Goal: Navigation & Orientation: Find specific page/section

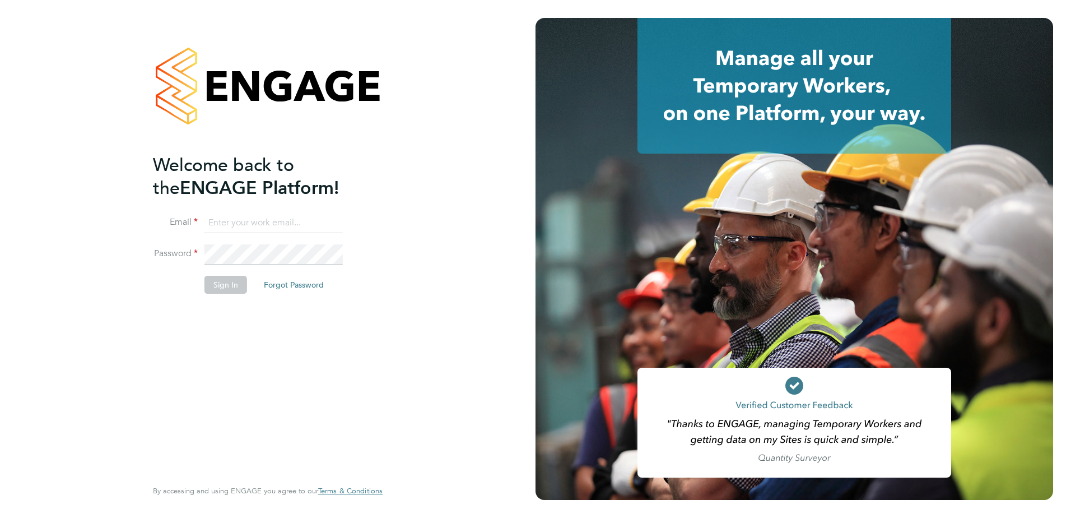
click at [246, 224] on input at bounding box center [273, 223] width 138 height 20
type input "zoe.christou@vistry.co.uk"
click at [232, 282] on button "Sign In" at bounding box center [225, 285] width 43 height 18
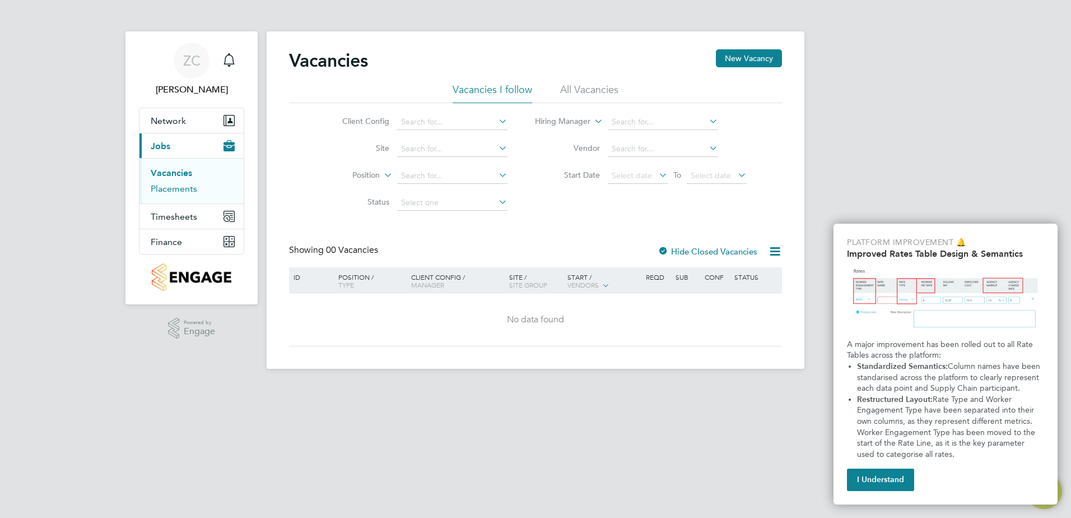
click at [170, 187] on link "Placements" at bounding box center [174, 188] width 46 height 11
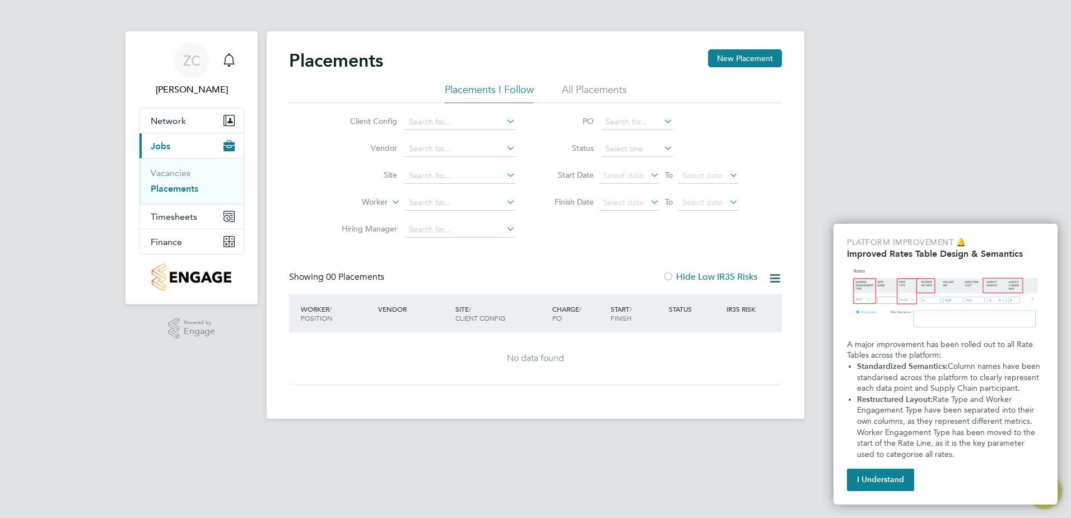
click at [504, 173] on icon at bounding box center [504, 175] width 0 height 16
click at [551, 251] on div "Placements New Placement Placements I Follow All Placements Client Config Vendo…" at bounding box center [535, 217] width 493 height 336
click at [234, 122] on icon "Main navigation" at bounding box center [231, 120] width 8 height 10
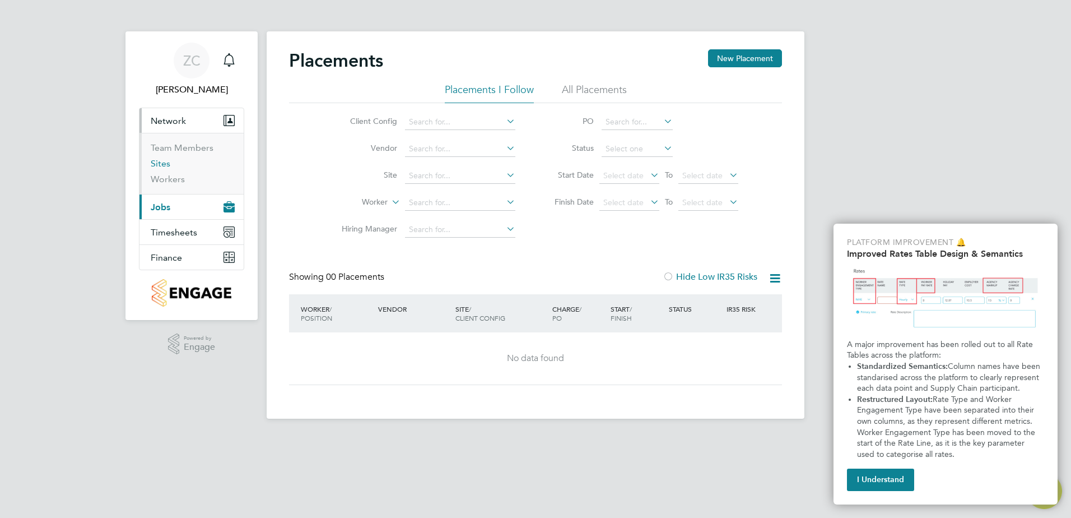
click at [160, 165] on link "Sites" at bounding box center [161, 163] width 20 height 11
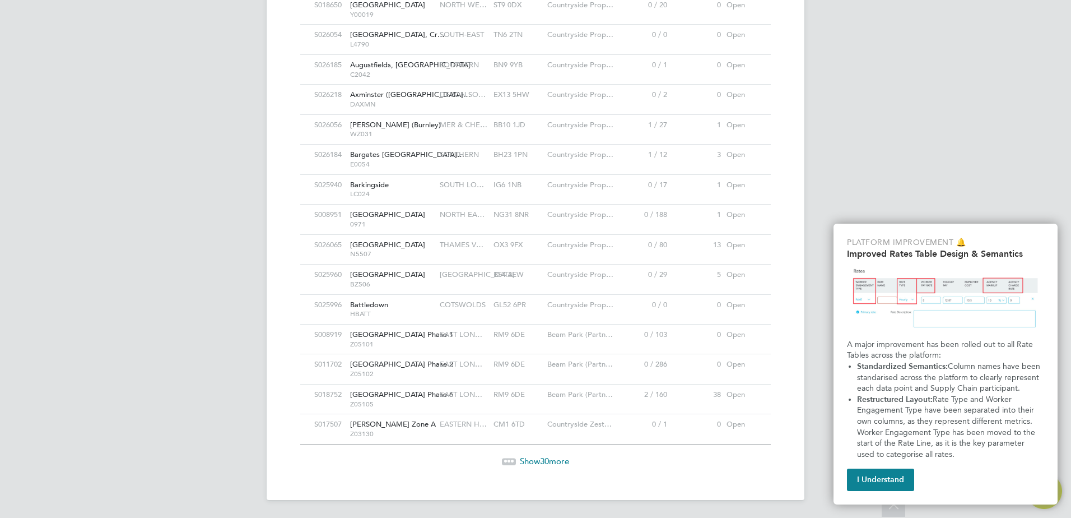
click at [525, 458] on span "Show 30 more" at bounding box center [544, 460] width 49 height 11
click at [538, 459] on span "Show 30 more" at bounding box center [544, 460] width 49 height 11
click at [528, 462] on span "Show 30 more" at bounding box center [544, 460] width 49 height 11
click at [528, 457] on span "Show 30 more" at bounding box center [544, 460] width 49 height 11
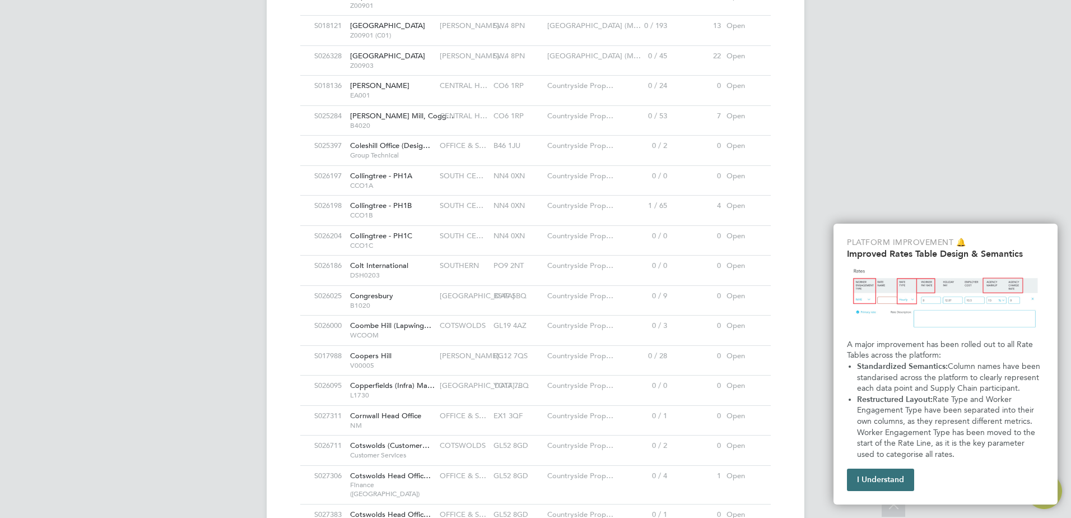
click at [879, 482] on button "I Understand" at bounding box center [880, 479] width 67 height 22
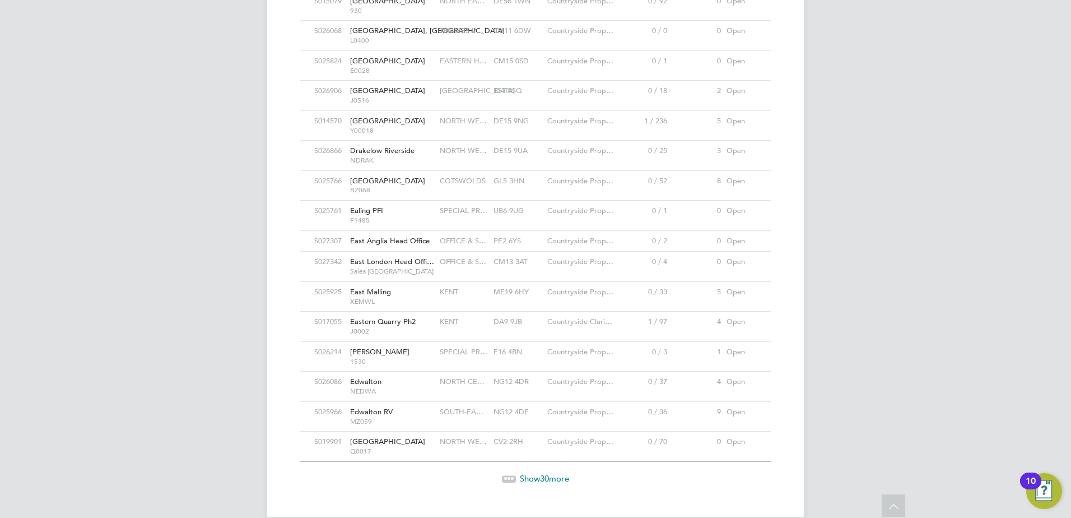
click at [541, 473] on span "30" at bounding box center [544, 478] width 9 height 11
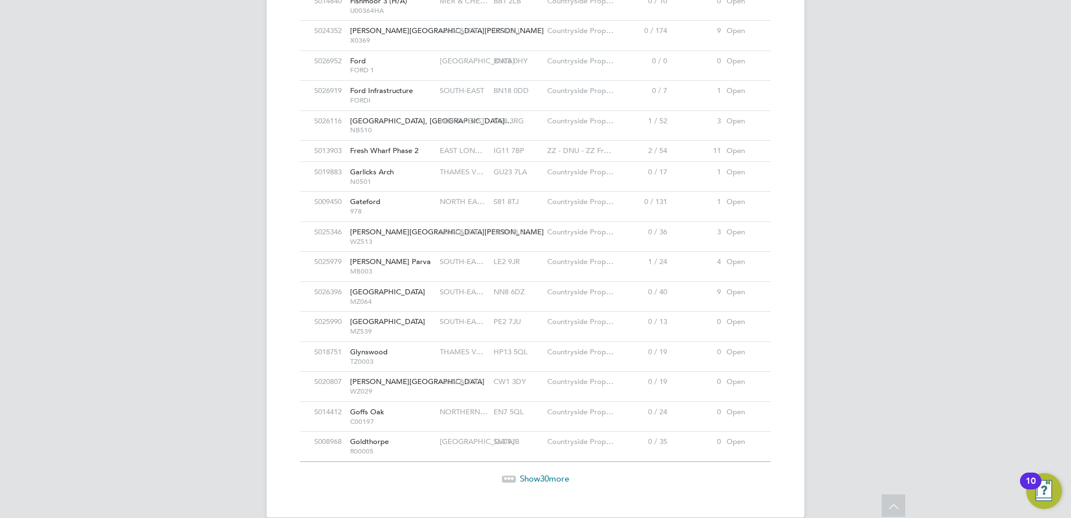
click at [372, 167] on span "Garlicks Arch" at bounding box center [372, 172] width 44 height 10
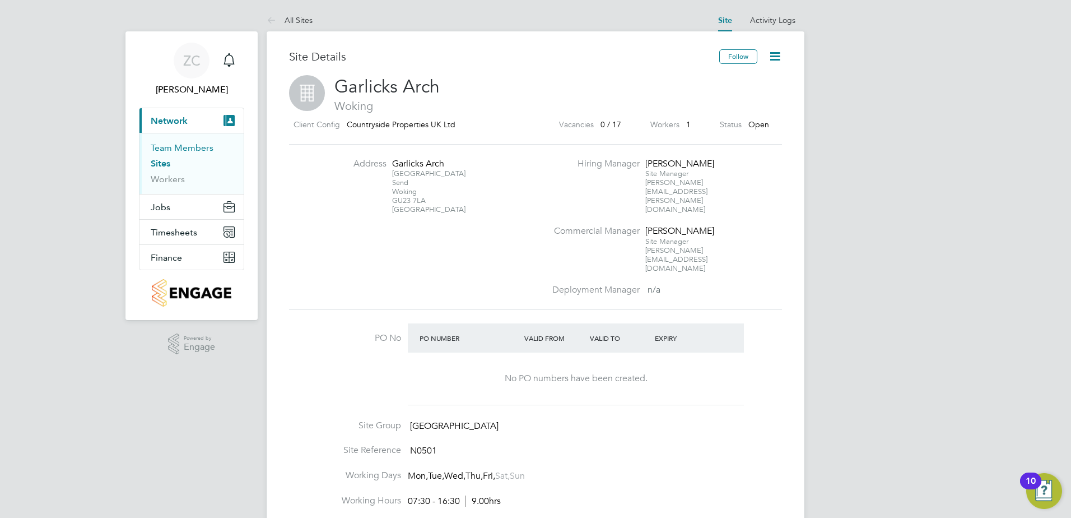
click at [176, 149] on link "Team Members" at bounding box center [182, 147] width 63 height 11
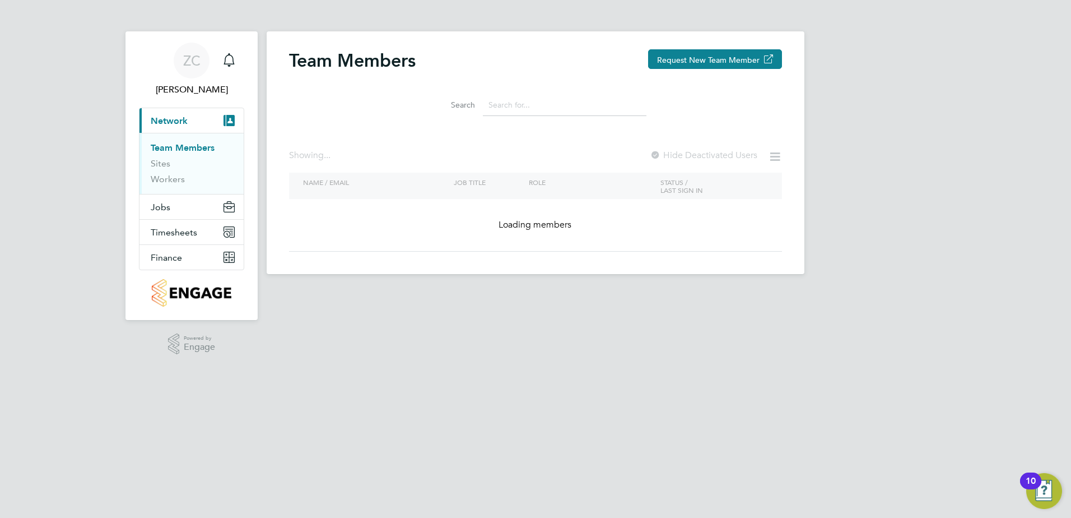
click at [508, 105] on input at bounding box center [565, 105] width 164 height 22
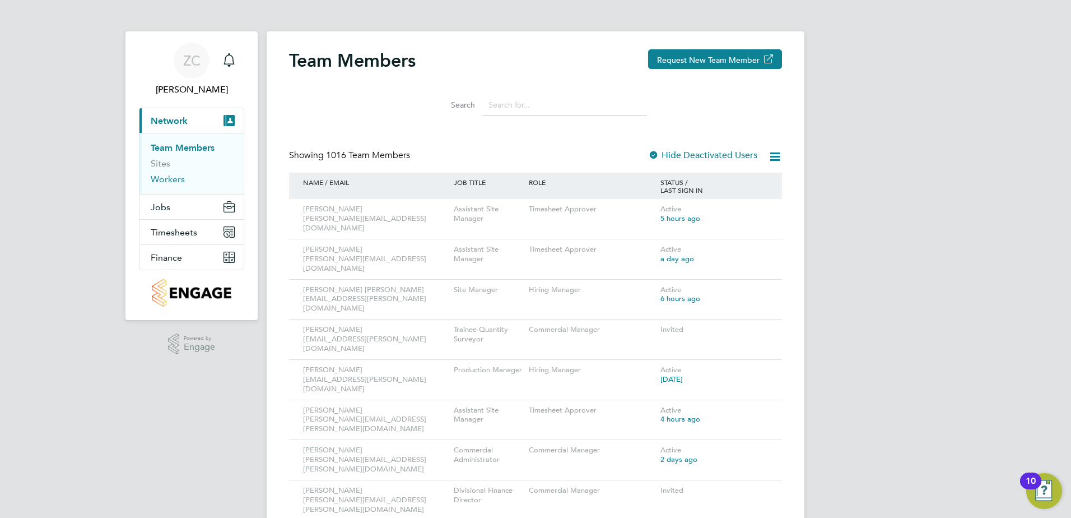
click at [178, 179] on link "Workers" at bounding box center [168, 179] width 34 height 11
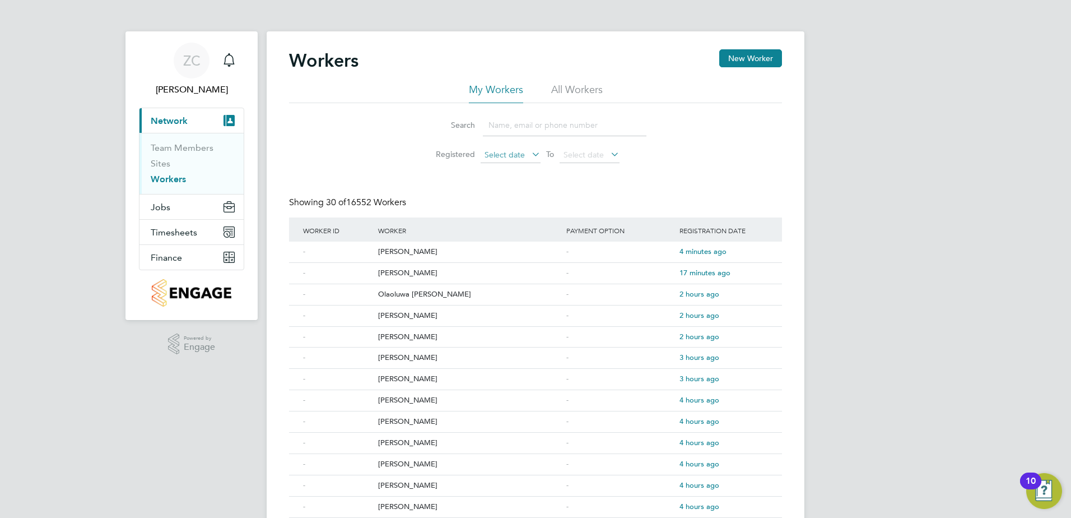
click at [520, 160] on span "Select date" at bounding box center [511, 155] width 60 height 15
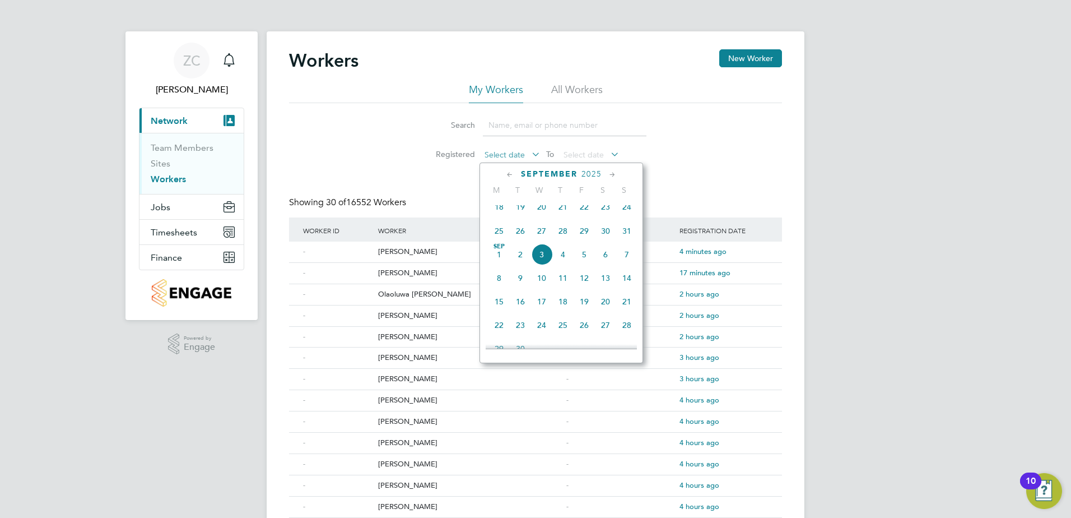
click at [520, 160] on span "Select date" at bounding box center [511, 155] width 60 height 15
click at [659, 149] on li "Registered Select date To Select date" at bounding box center [536, 155] width 250 height 27
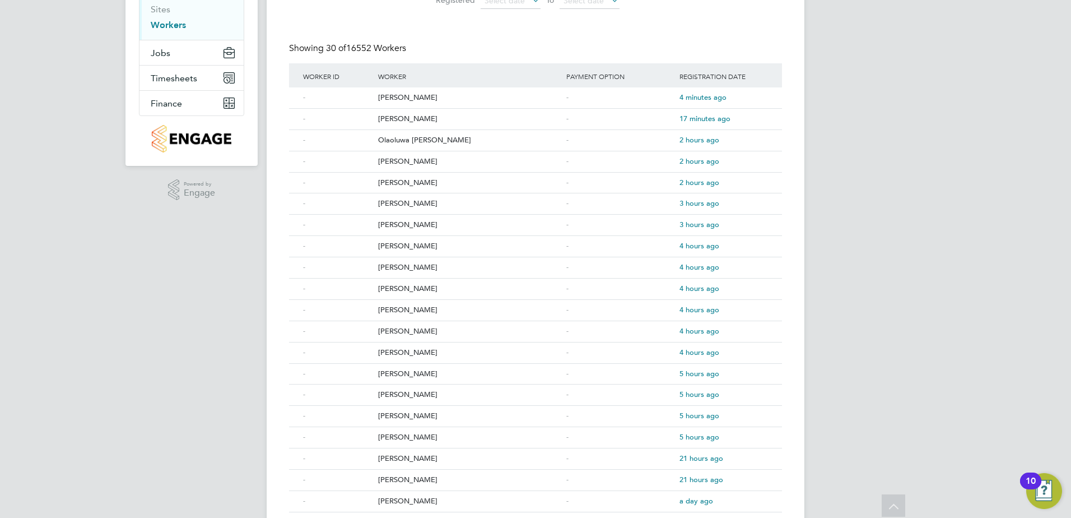
scroll to position [0, 0]
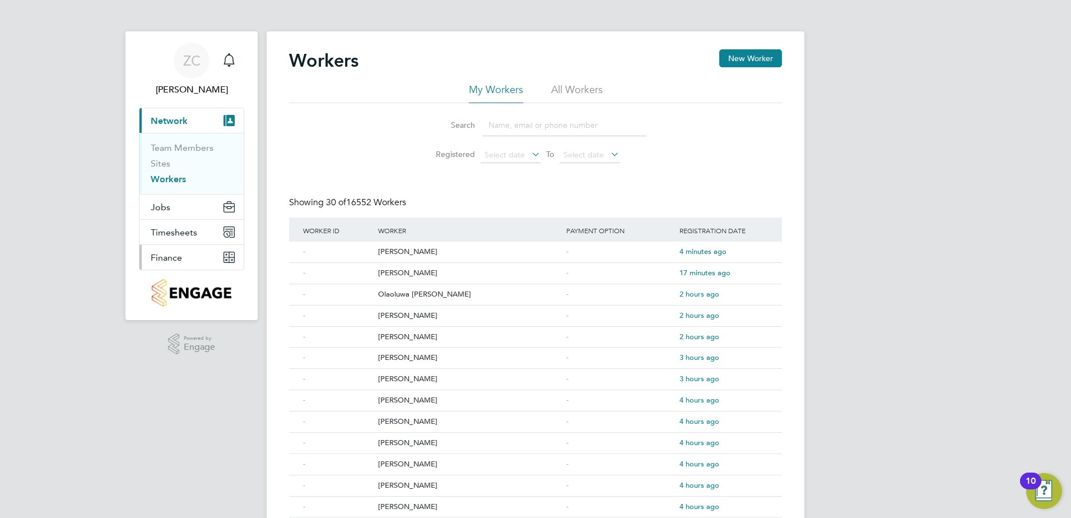
click at [231, 254] on icon "Main navigation" at bounding box center [232, 254] width 4 height 4
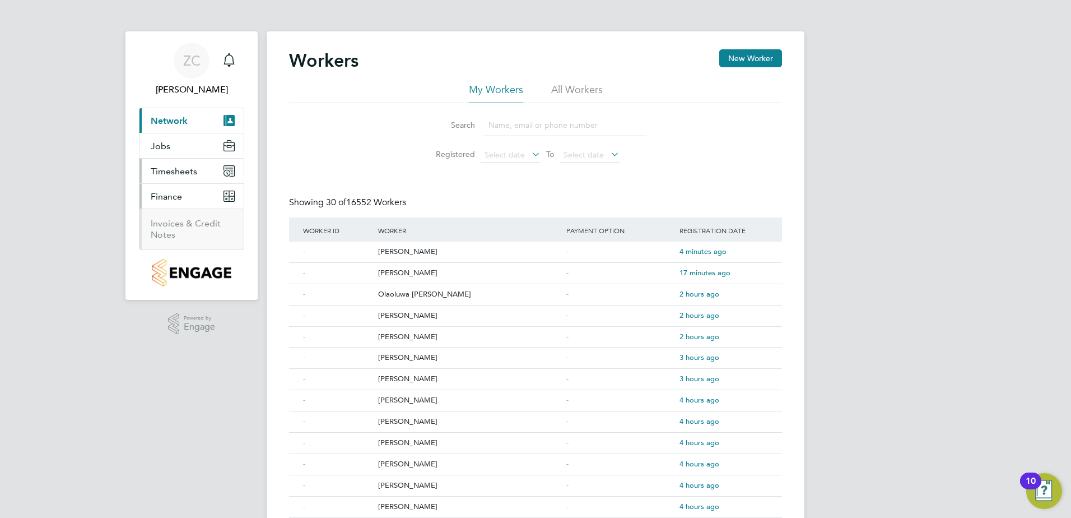
click at [225, 173] on icon "Main navigation" at bounding box center [228, 170] width 11 height 11
click at [226, 141] on icon "Main navigation" at bounding box center [228, 145] width 11 height 11
click at [227, 118] on icon "Main navigation" at bounding box center [230, 120] width 8 height 11
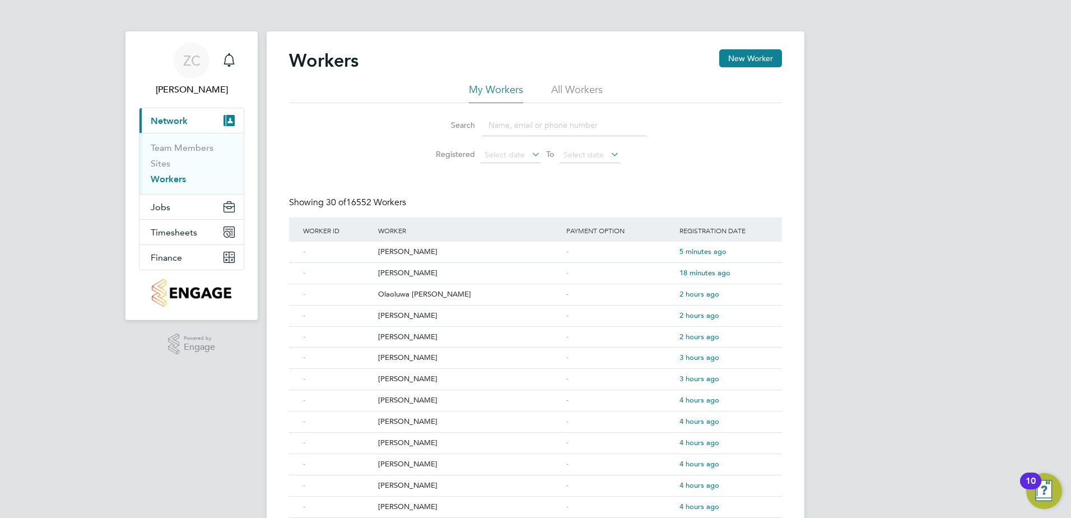
click at [582, 85] on li "All Workers" at bounding box center [577, 93] width 52 height 20
click at [519, 92] on li "My Workers" at bounding box center [496, 93] width 54 height 20
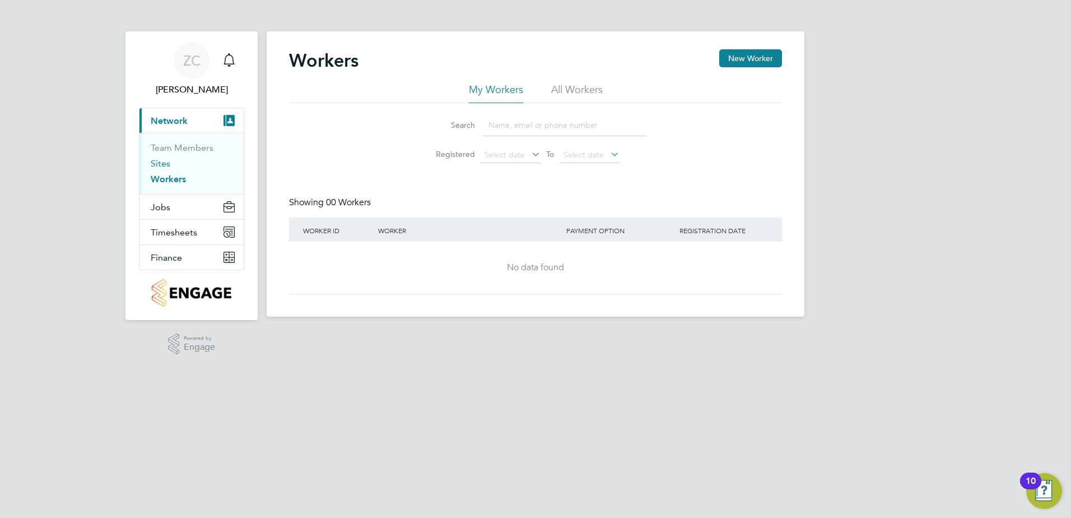
click at [164, 162] on link "Sites" at bounding box center [161, 163] width 20 height 11
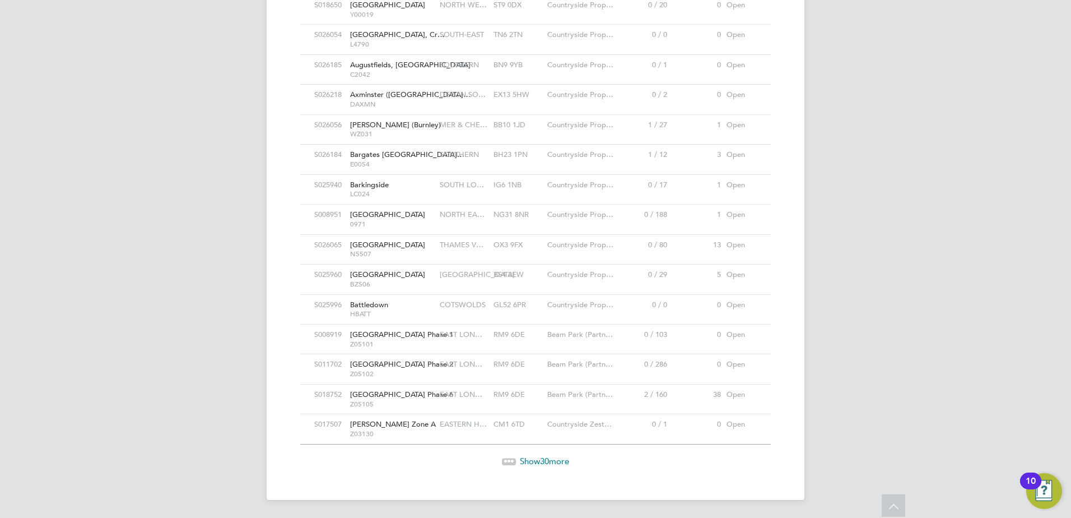
click at [530, 457] on span "Show 30 more" at bounding box center [544, 460] width 49 height 11
click at [532, 460] on span "Show 30 more" at bounding box center [544, 460] width 49 height 11
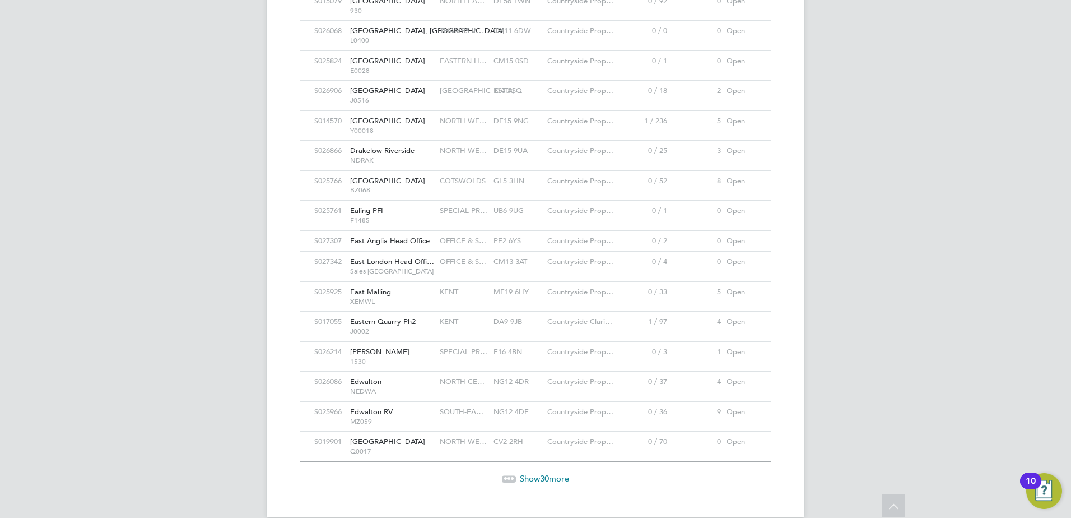
click at [535, 473] on div "Show 30 more" at bounding box center [536, 478] width 482 height 11
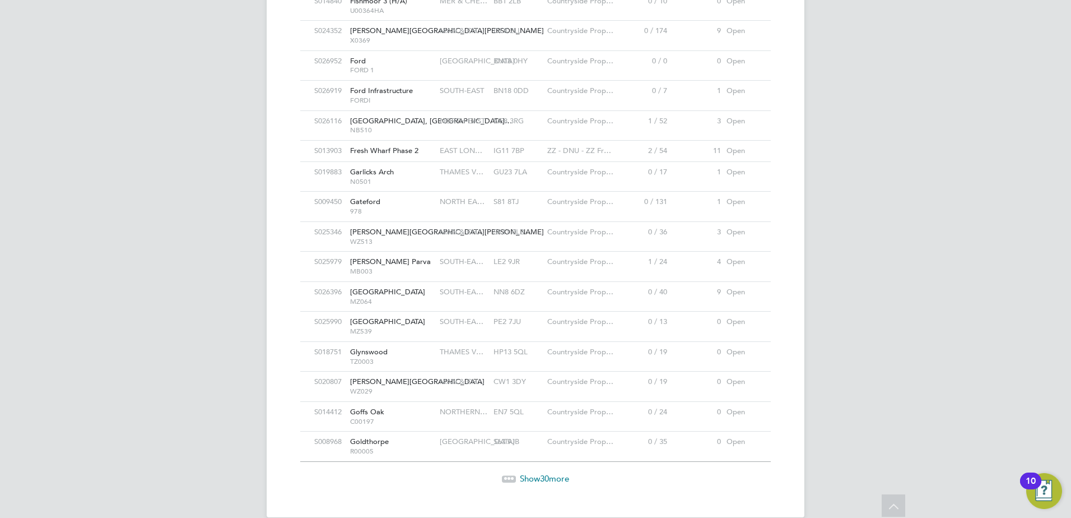
click at [541, 473] on span "30" at bounding box center [544, 478] width 9 height 11
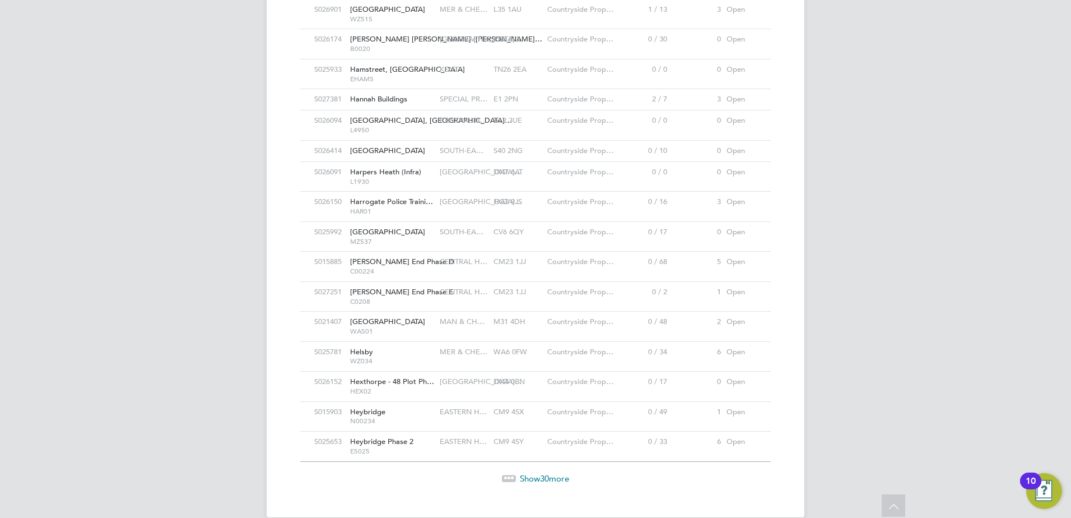
click at [546, 473] on span "30" at bounding box center [544, 478] width 9 height 11
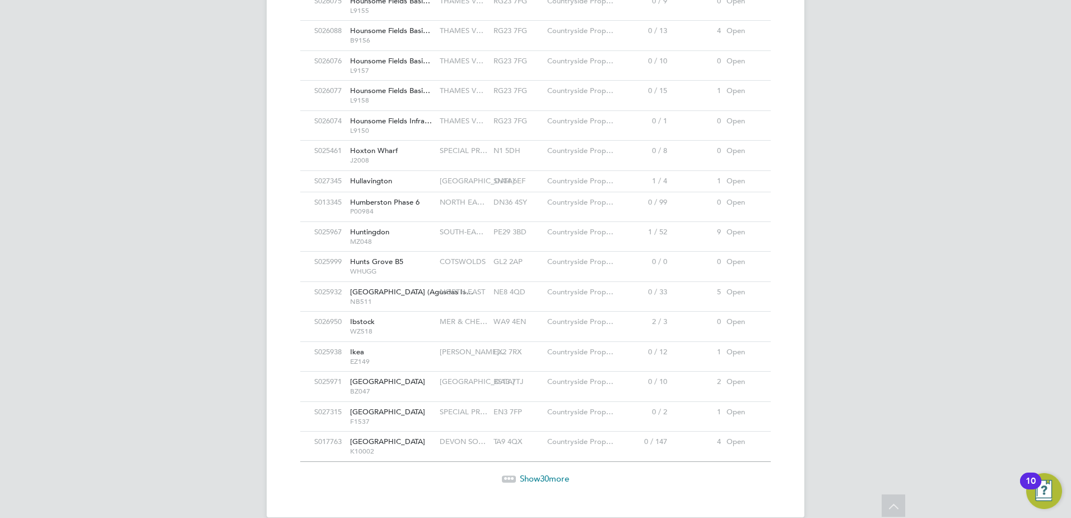
click at [534, 473] on span "Show 30 more" at bounding box center [544, 478] width 49 height 11
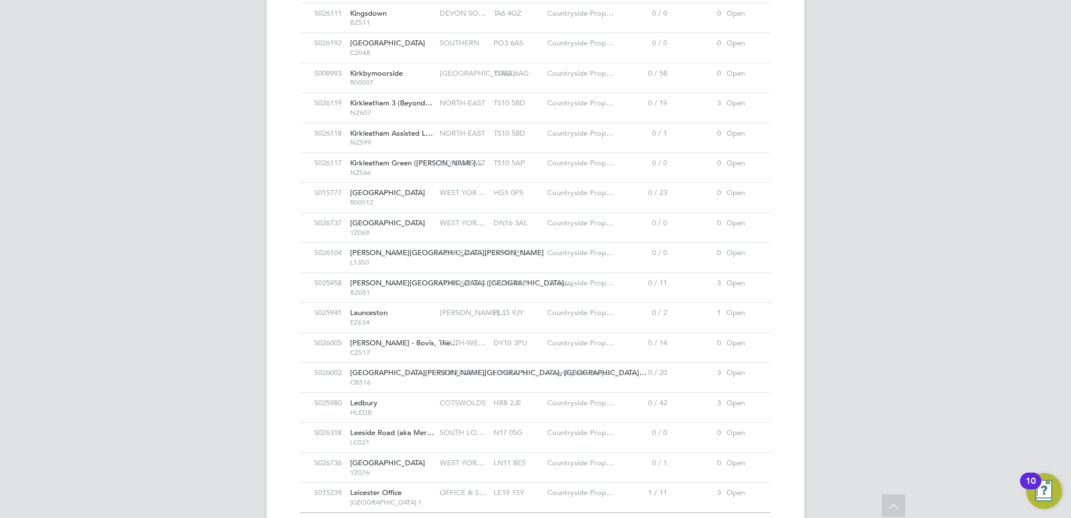
scroll to position [7787, 0]
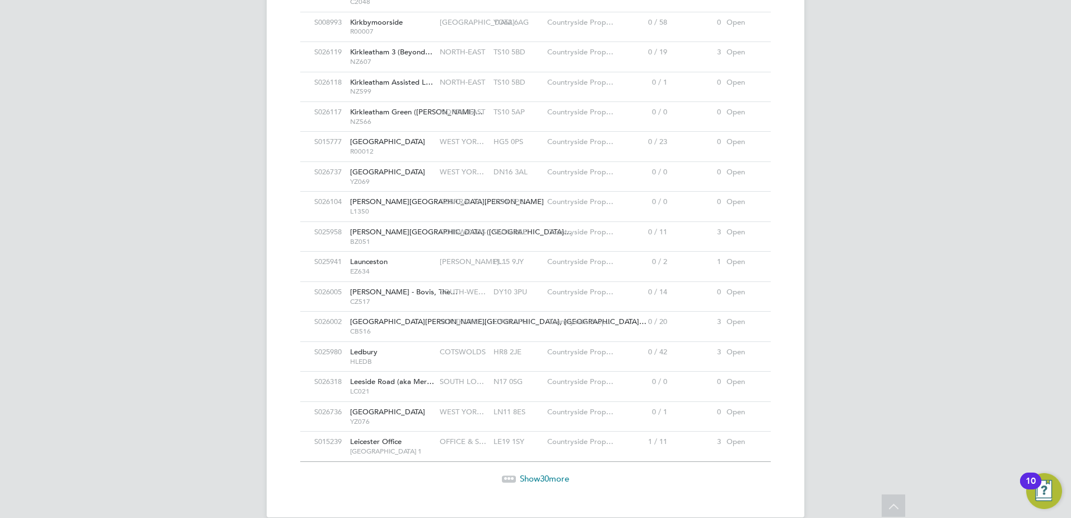
click at [527, 473] on span "Show 30 more" at bounding box center [544, 478] width 49 height 11
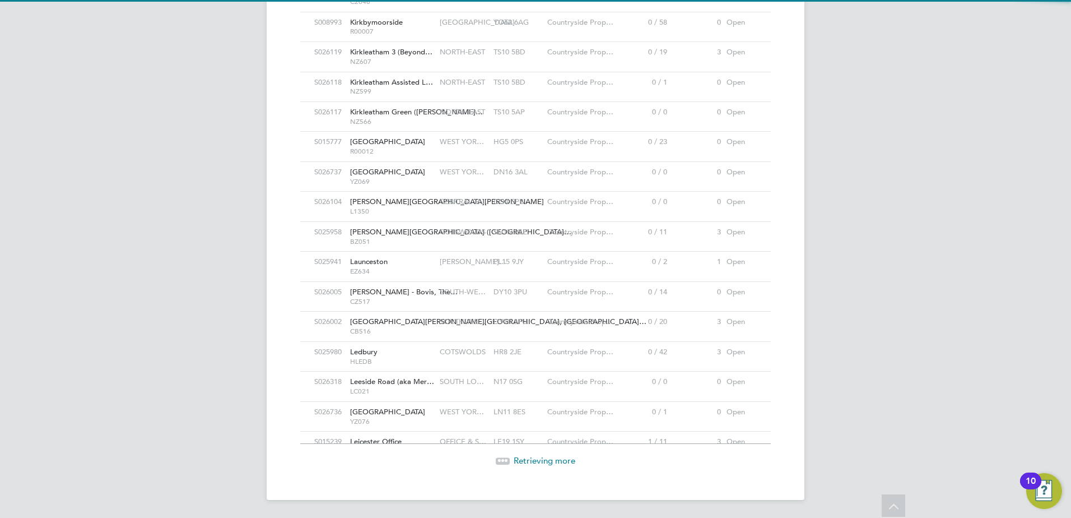
click at [527, 459] on span "Retrieving more" at bounding box center [545, 460] width 62 height 11
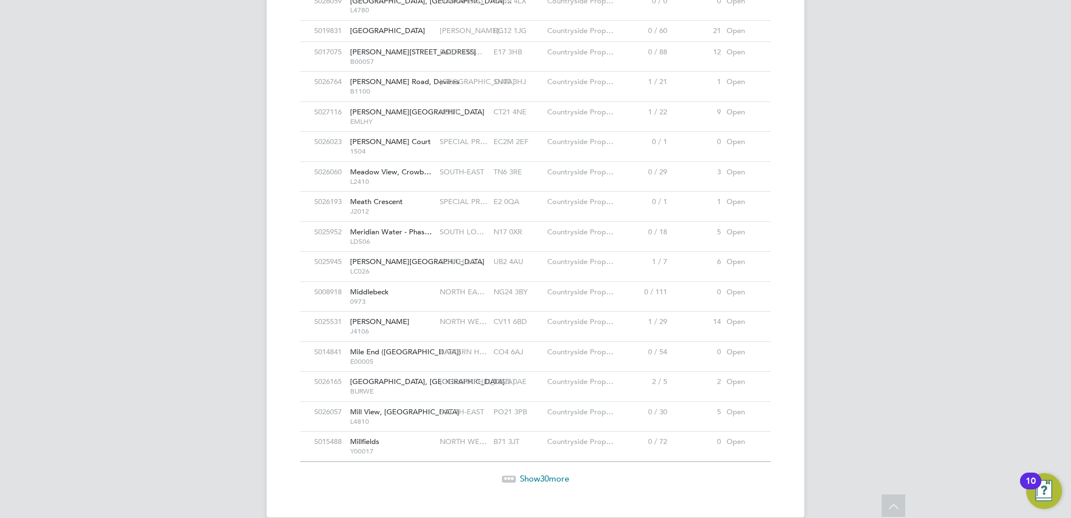
drag, startPoint x: 532, startPoint y: 461, endPoint x: 515, endPoint y: 423, distance: 41.6
click at [532, 473] on span "Show 30 more" at bounding box center [544, 478] width 49 height 11
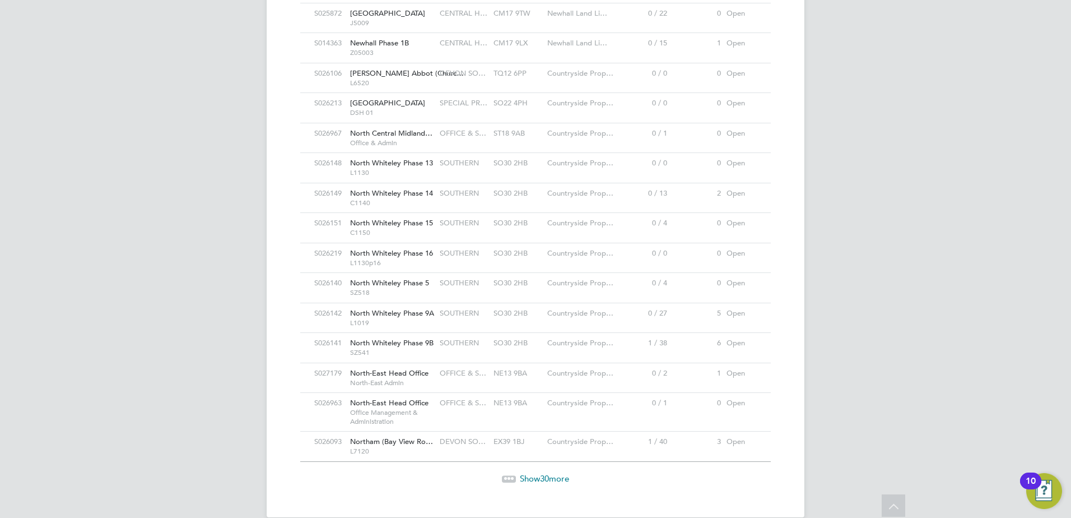
click at [527, 473] on span "Show 30 more" at bounding box center [544, 478] width 49 height 11
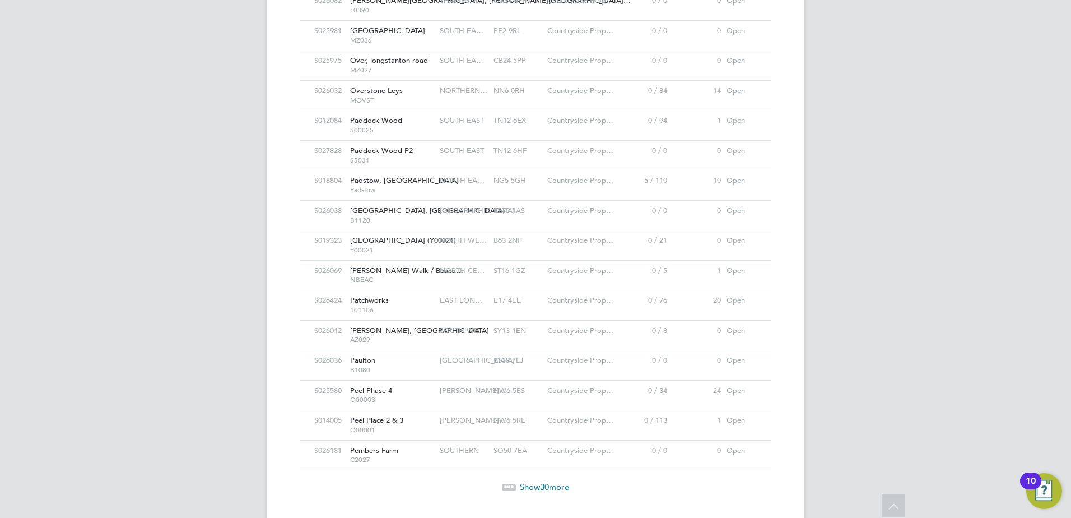
click at [541, 481] on span "30" at bounding box center [544, 486] width 9 height 11
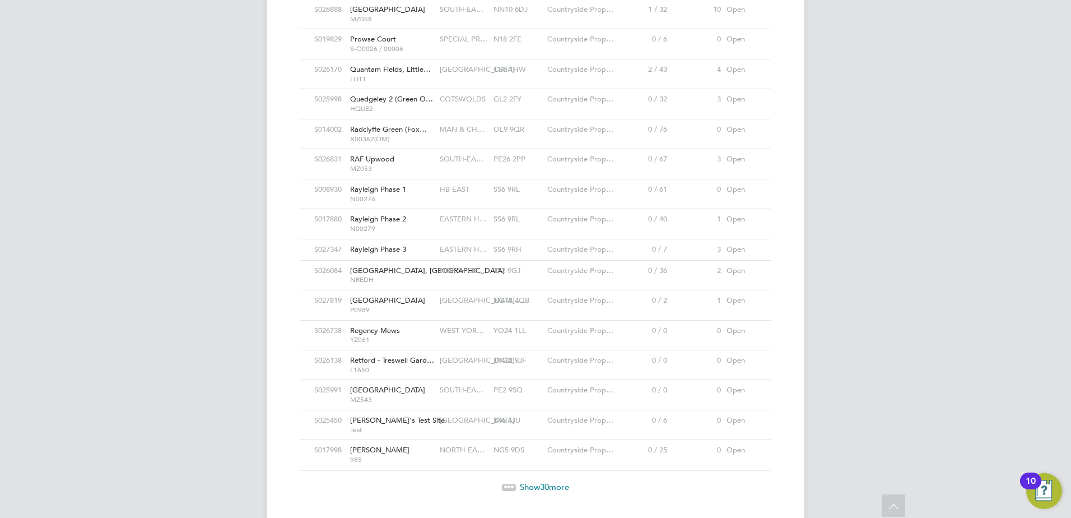
click at [540, 481] on span "30" at bounding box center [544, 486] width 9 height 11
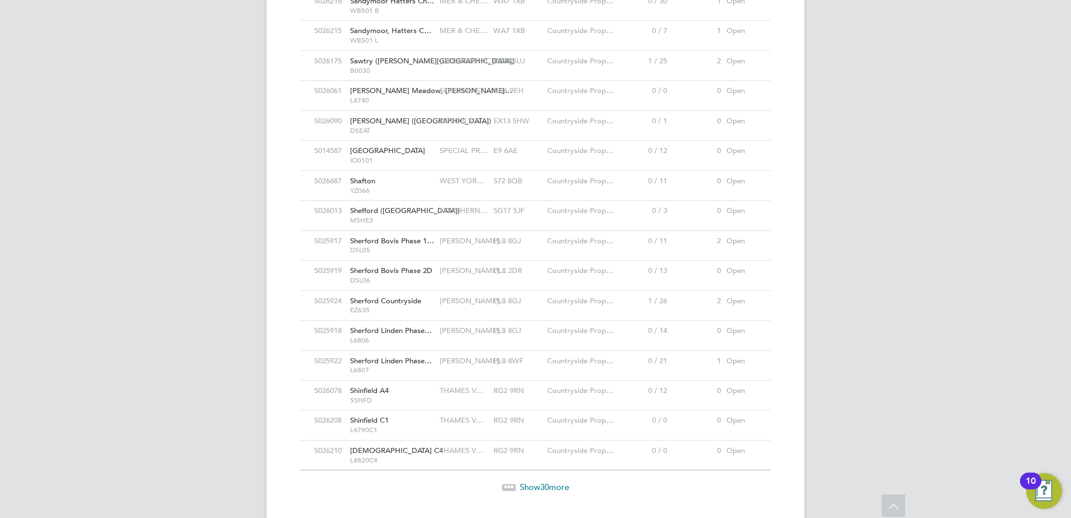
click at [371, 445] on span "[DEMOGRAPHIC_DATA] C4" at bounding box center [396, 450] width 93 height 10
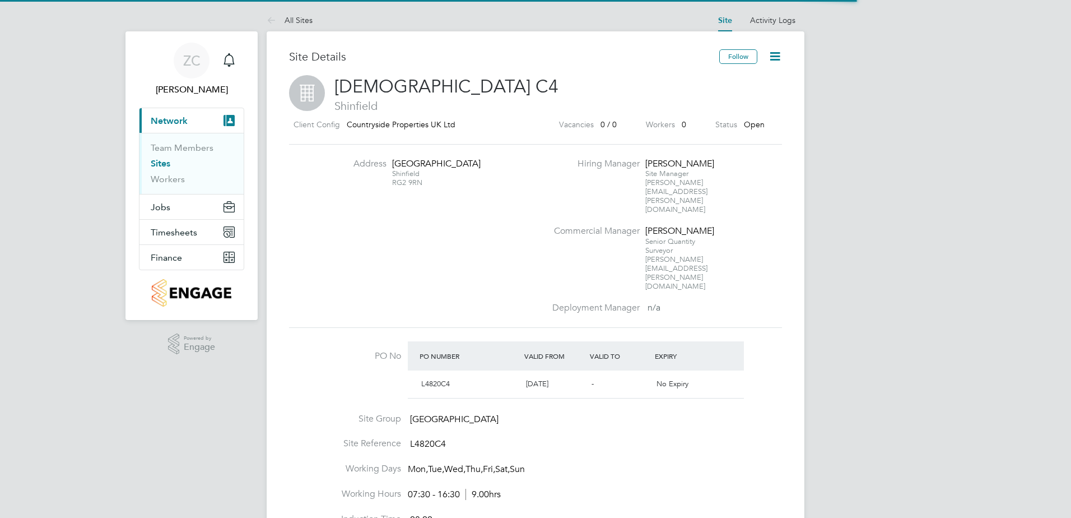
scroll to position [19, 105]
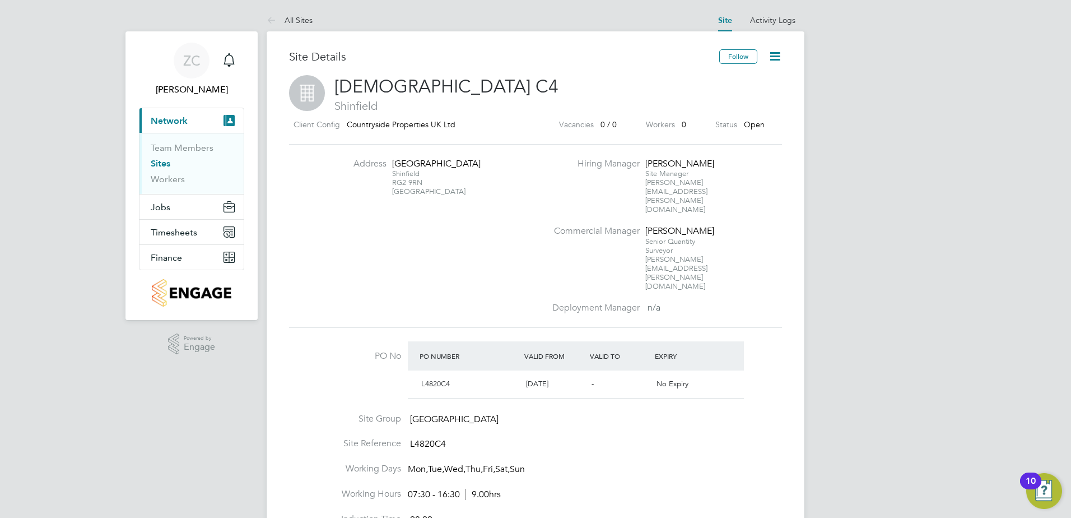
click at [774, 57] on icon at bounding box center [775, 56] width 14 height 14
click at [634, 106] on span "Shinfield" at bounding box center [535, 106] width 493 height 15
click at [762, 20] on link "Activity Logs" at bounding box center [772, 20] width 45 height 10
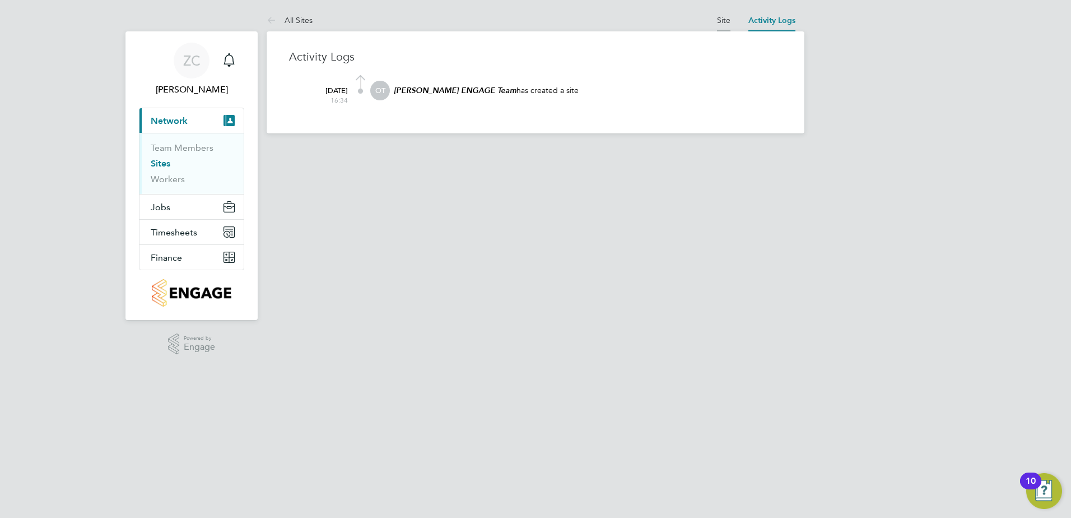
click at [725, 17] on link "Site" at bounding box center [723, 20] width 13 height 10
